Goal: Transaction & Acquisition: Purchase product/service

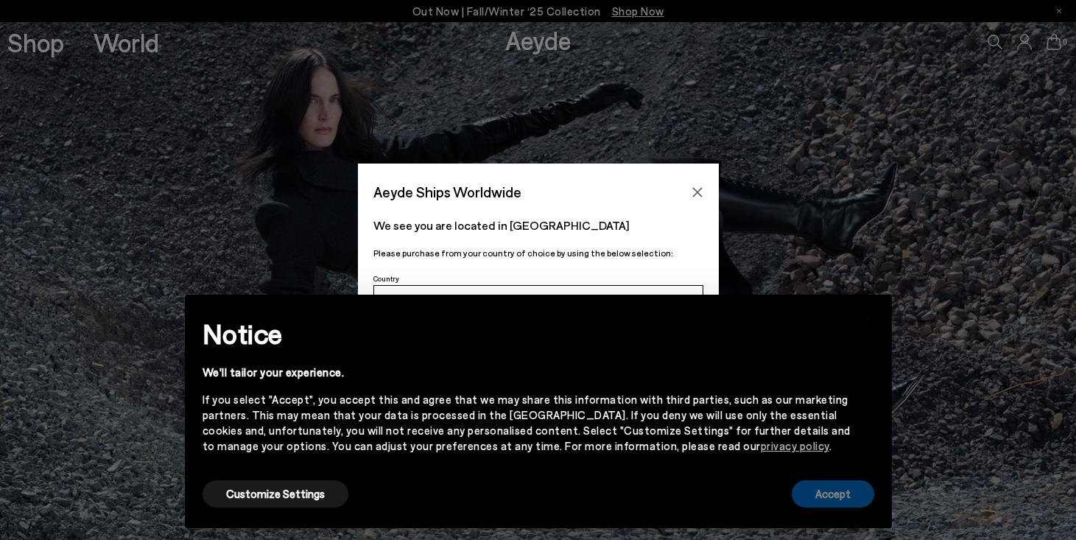
click at [815, 496] on button "Accept" at bounding box center [833, 493] width 83 height 27
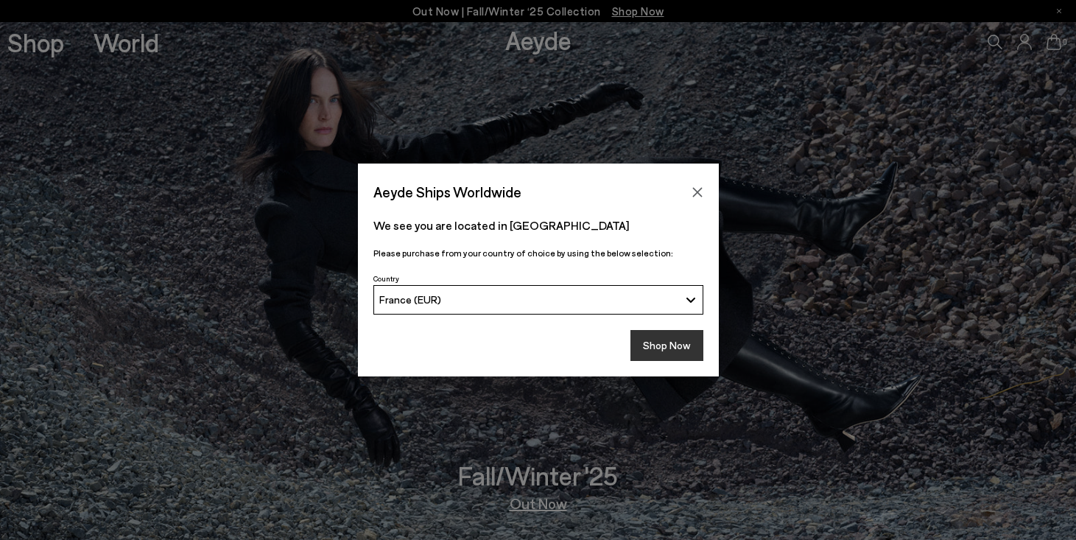
click at [655, 359] on button "Shop Now" at bounding box center [667, 345] width 73 height 31
click at [655, 350] on button "Shop Now" at bounding box center [667, 345] width 73 height 31
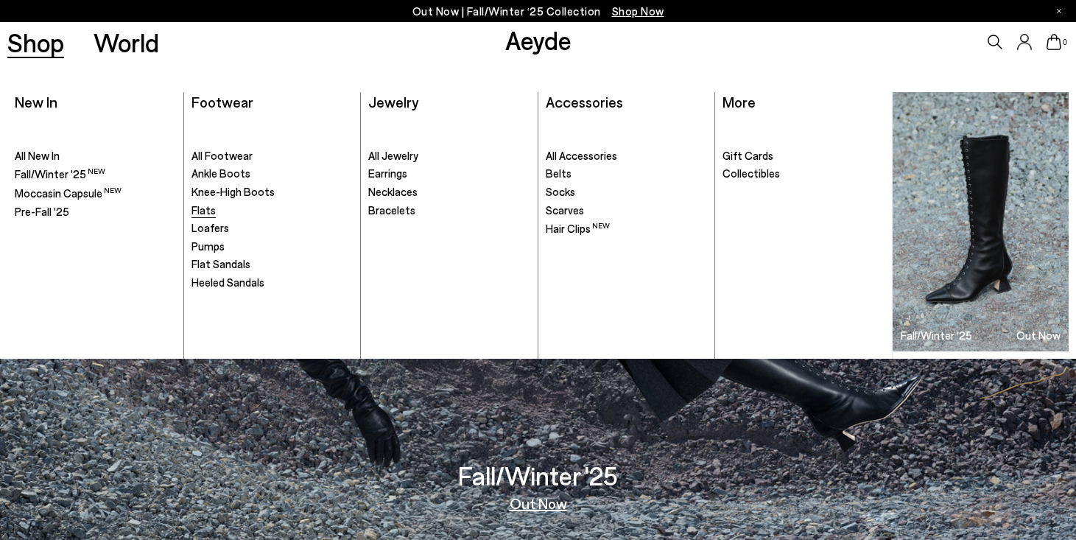
click at [206, 206] on span "Flats" at bounding box center [204, 209] width 24 height 13
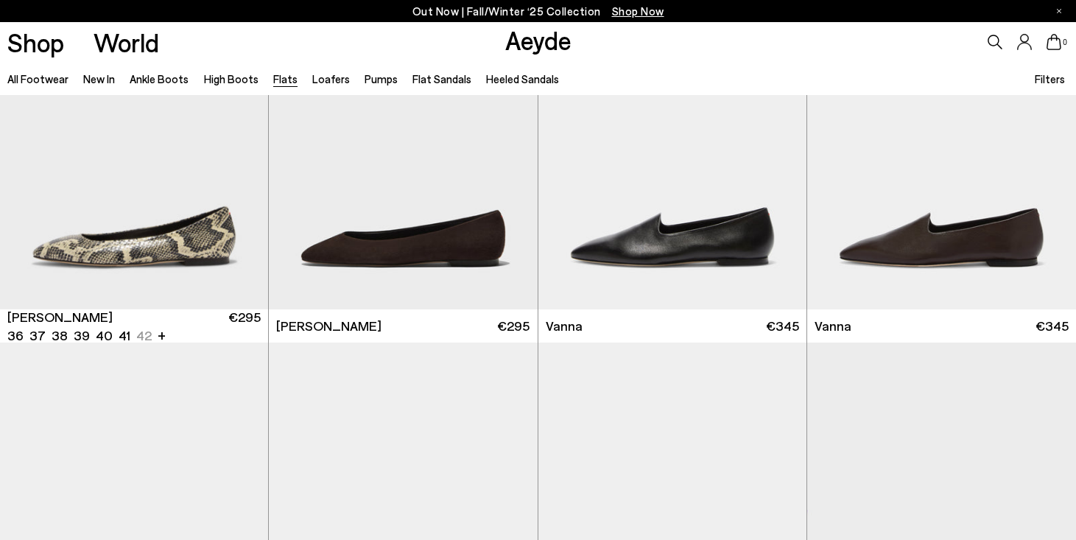
scroll to position [518, 0]
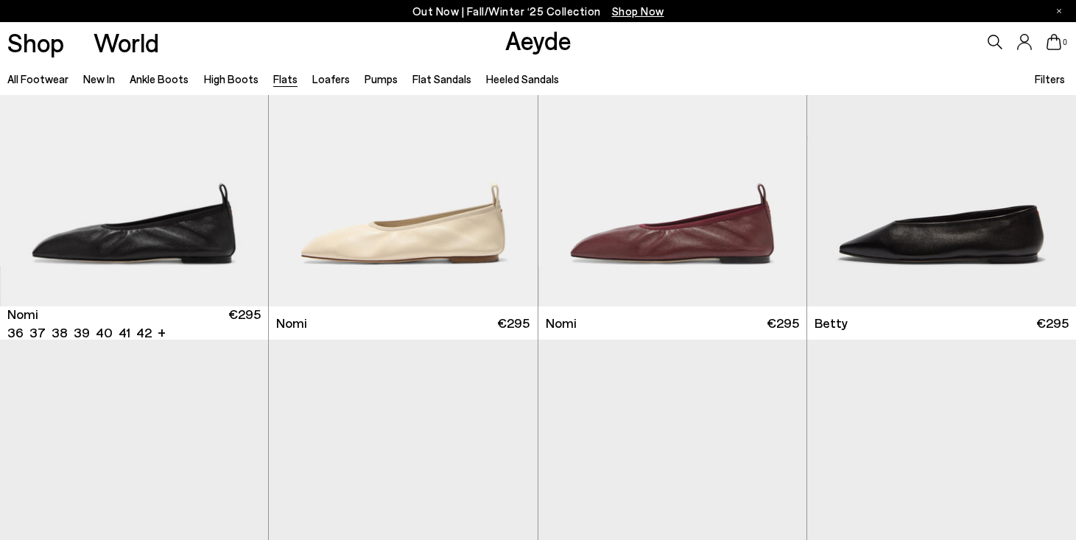
scroll to position [870, 0]
